Goal: Task Accomplishment & Management: Manage account settings

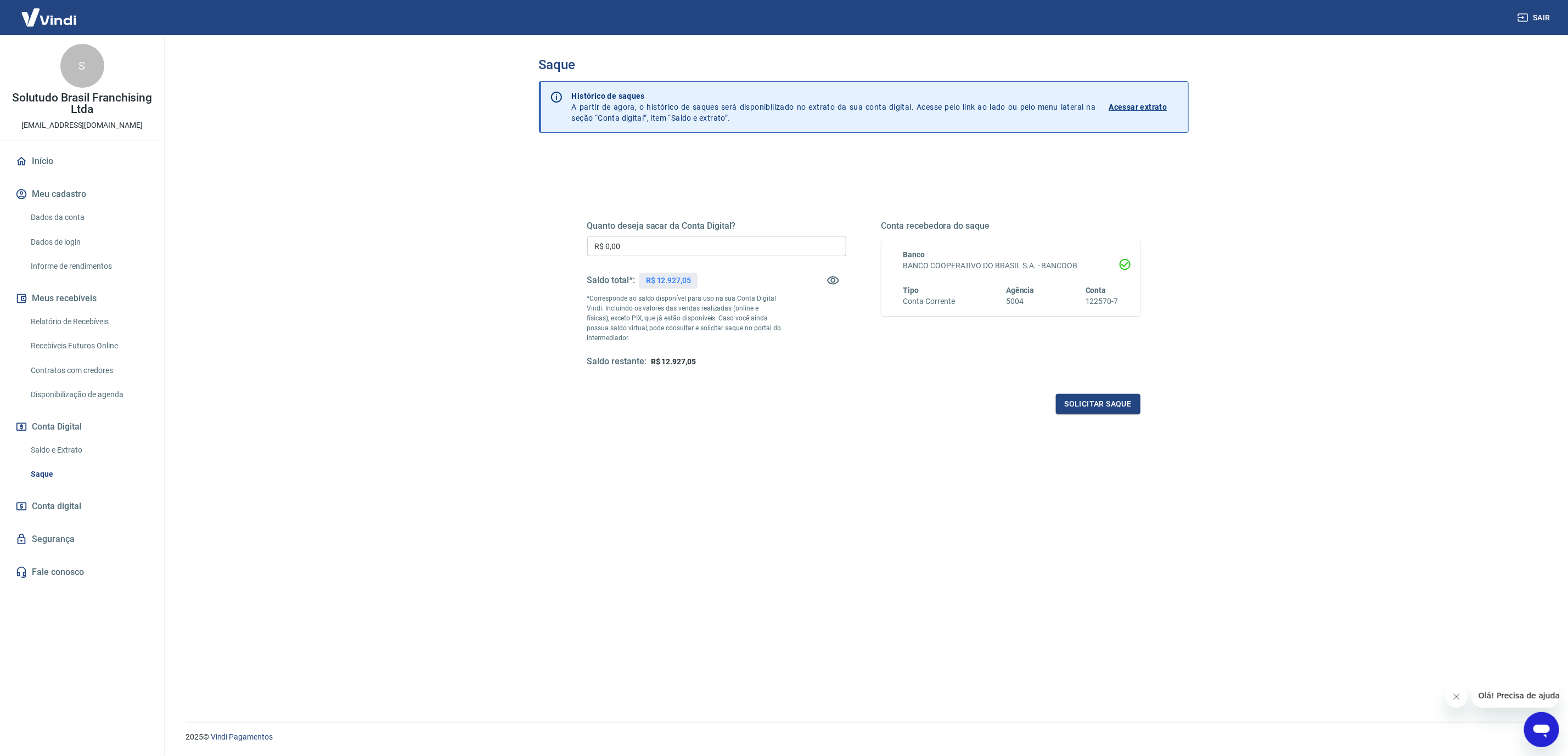
click at [687, 251] on input "R$ 0,00" at bounding box center [716, 246] width 259 height 20
type input "R$ 12.927,05"
click at [1130, 407] on button "Solicitar saque" at bounding box center [1098, 404] width 84 height 20
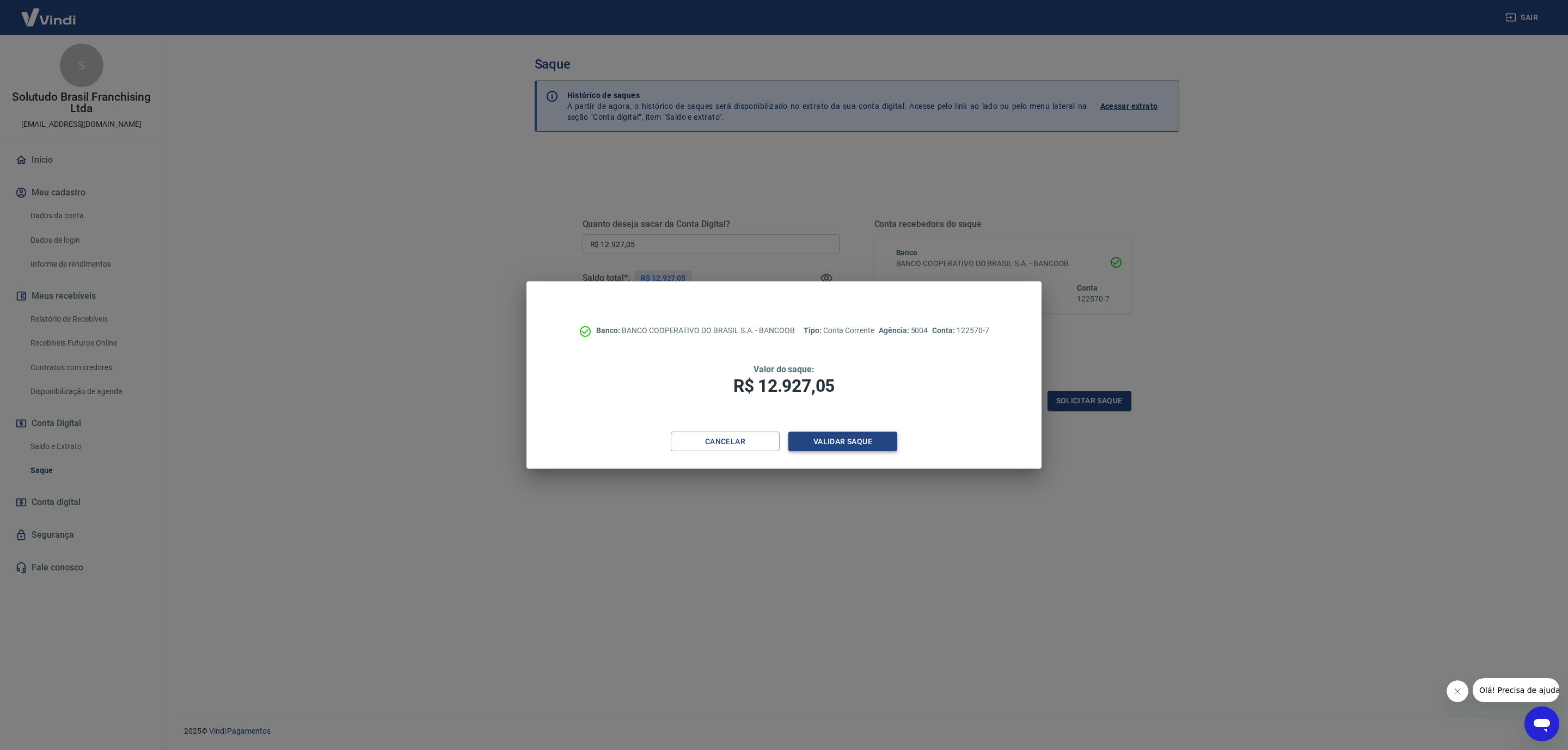
click at [815, 437] on button "Validar saque" at bounding box center [843, 442] width 109 height 20
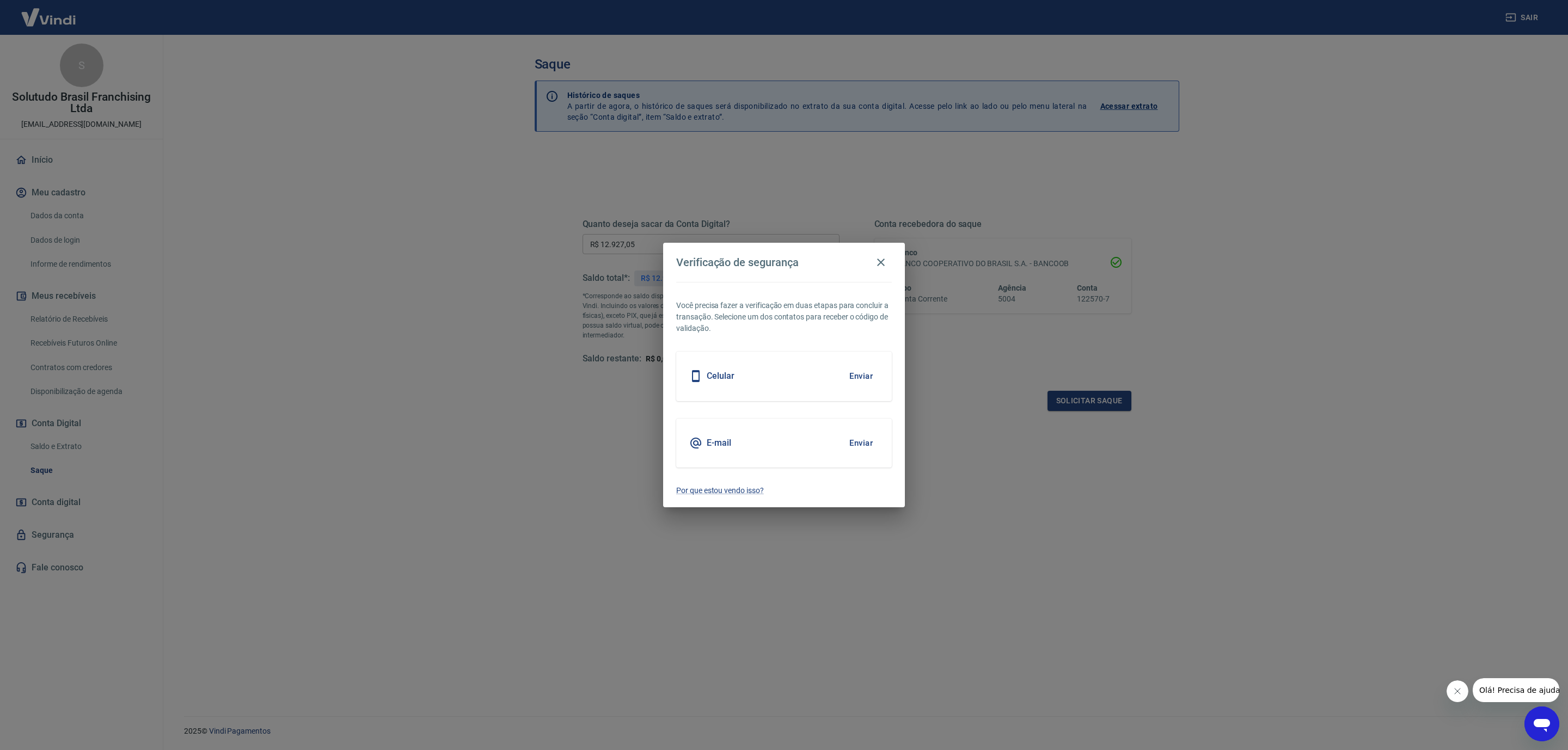
click at [856, 441] on button "Enviar" at bounding box center [860, 443] width 36 height 23
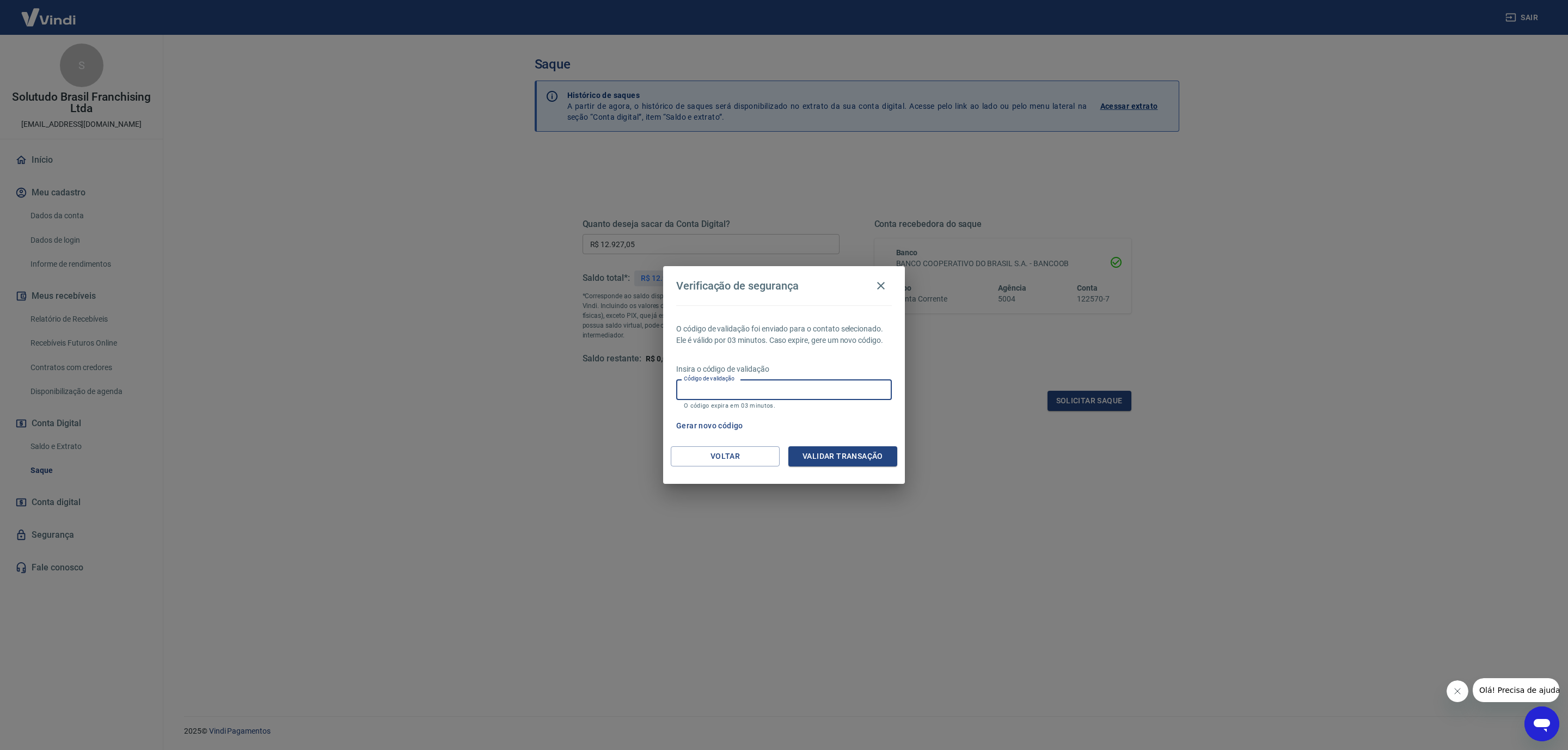
click at [767, 392] on input "Código de validação" at bounding box center [784, 389] width 216 height 20
paste input "485005"
type input "485005"
click at [832, 460] on button "Validar transação" at bounding box center [843, 456] width 109 height 20
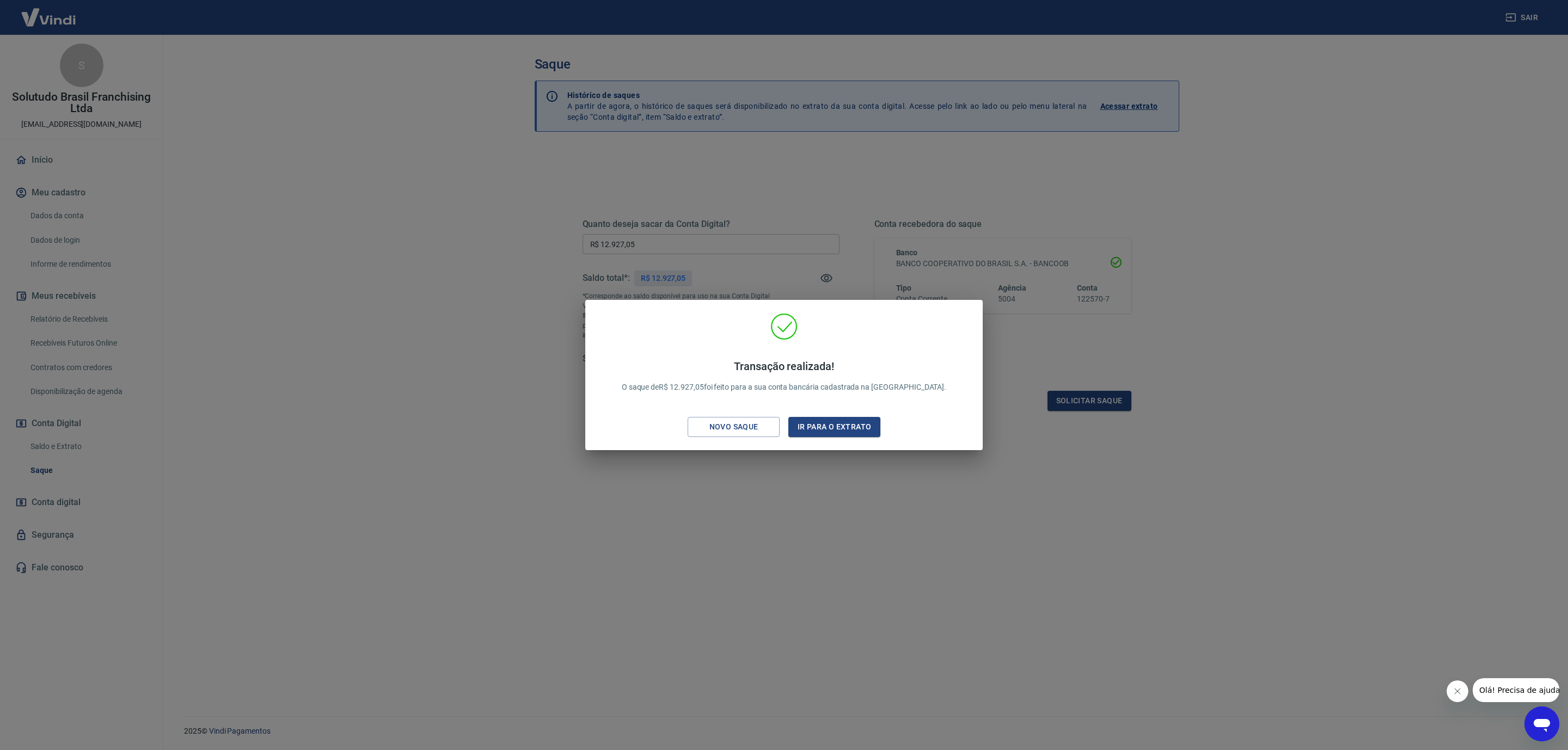
click at [317, 363] on div "Transação realizada! O saque de R$ 12.927,05 foi feito para a sua conta bancári…" at bounding box center [784, 375] width 1568 height 750
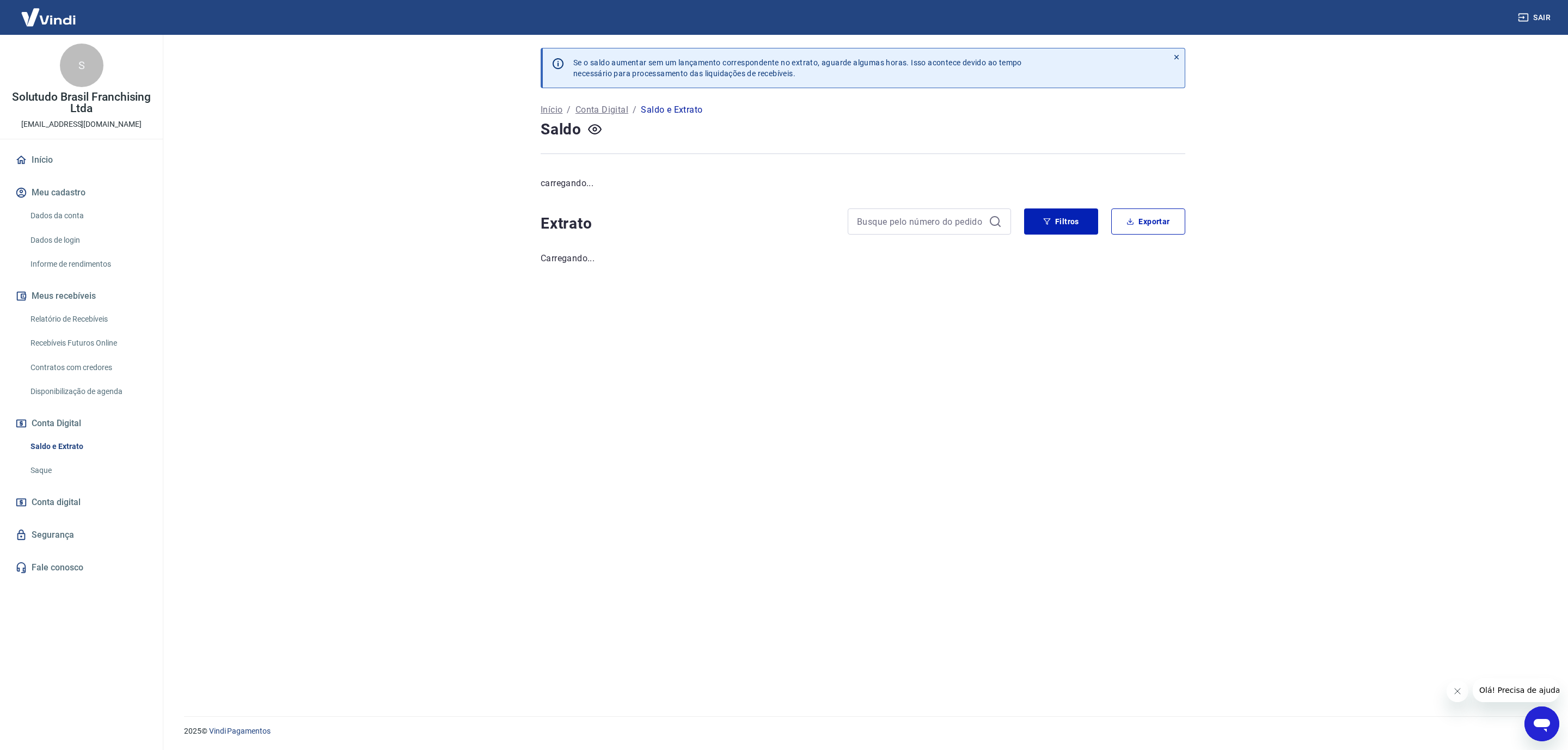
click at [65, 317] on link "Relatório de Recebíveis" at bounding box center [88, 319] width 123 height 22
